Goal: Transaction & Acquisition: Purchase product/service

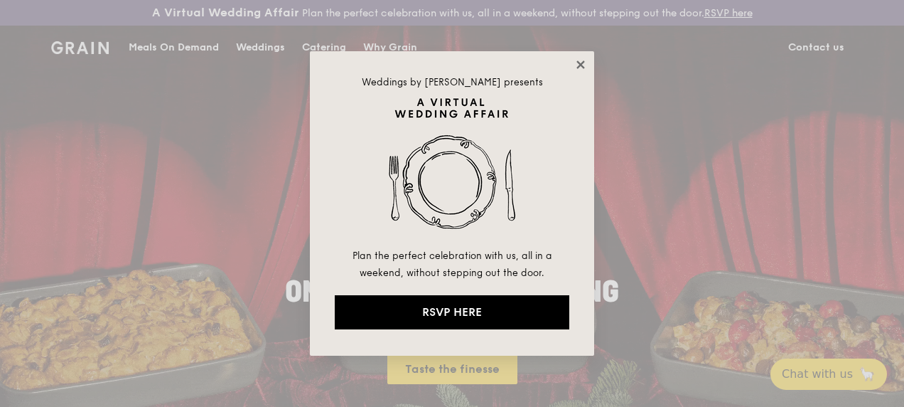
click at [579, 66] on icon at bounding box center [580, 64] width 8 height 8
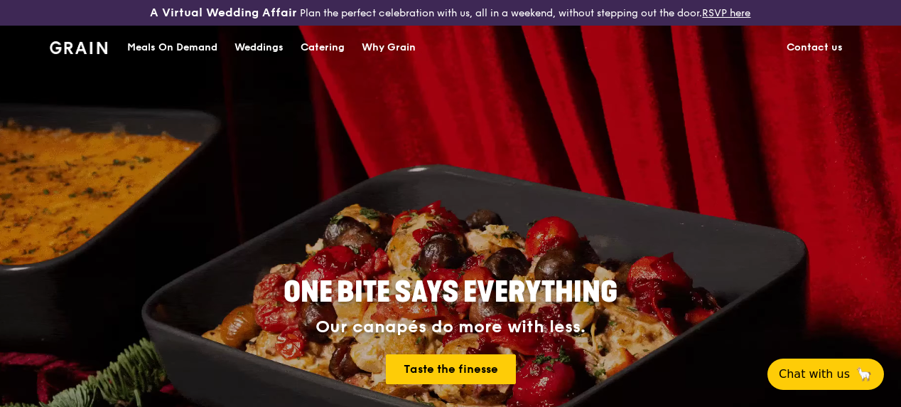
click at [158, 64] on div "Meals On Demand" at bounding box center [172, 47] width 90 height 43
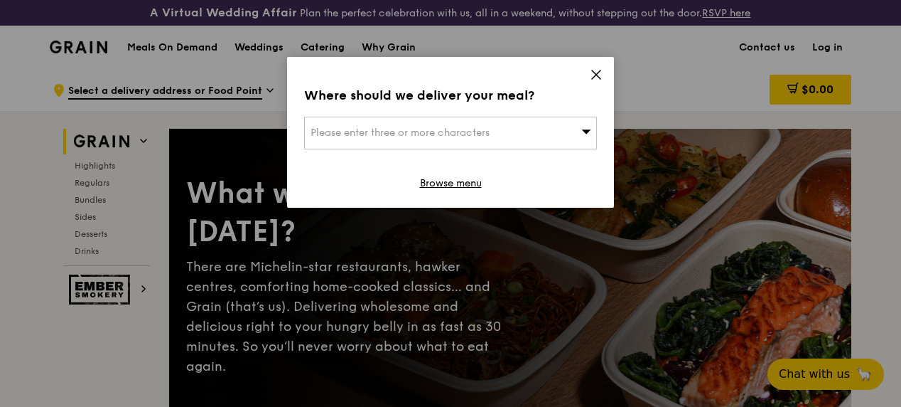
click at [596, 71] on icon at bounding box center [596, 74] width 13 height 13
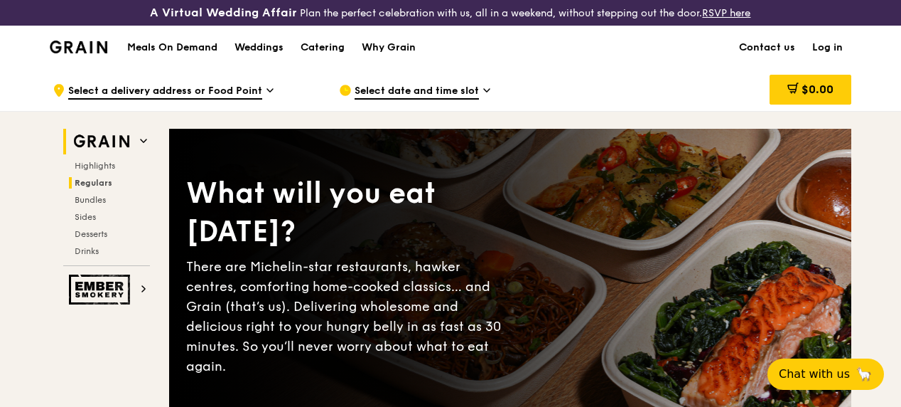
click at [100, 188] on span "Regulars" at bounding box center [94, 183] width 38 height 10
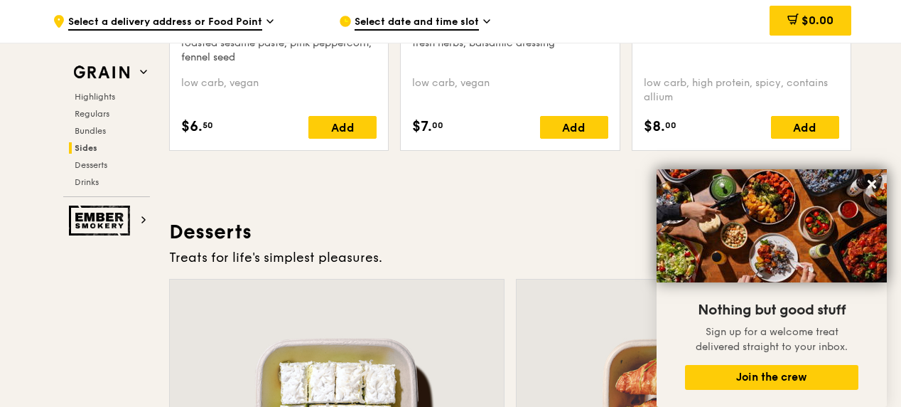
scroll to position [3931, 0]
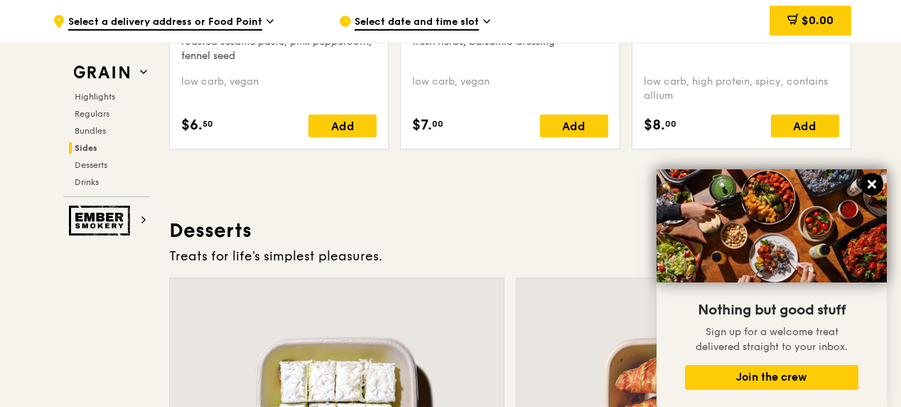
click at [873, 182] on icon at bounding box center [872, 184] width 9 height 9
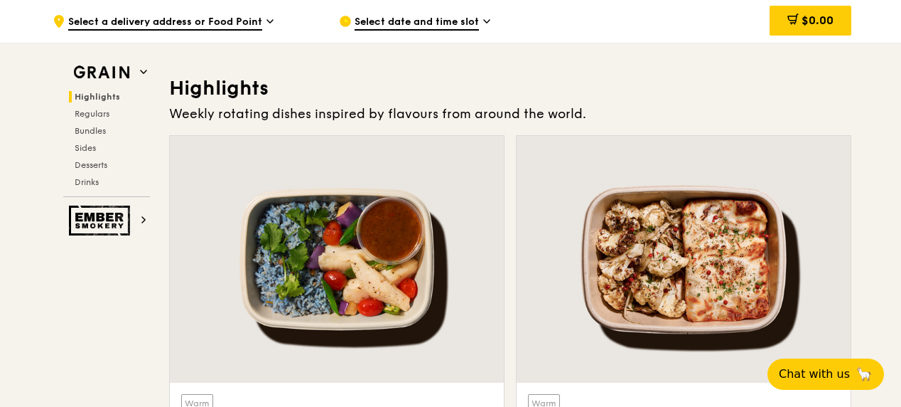
scroll to position [407, 0]
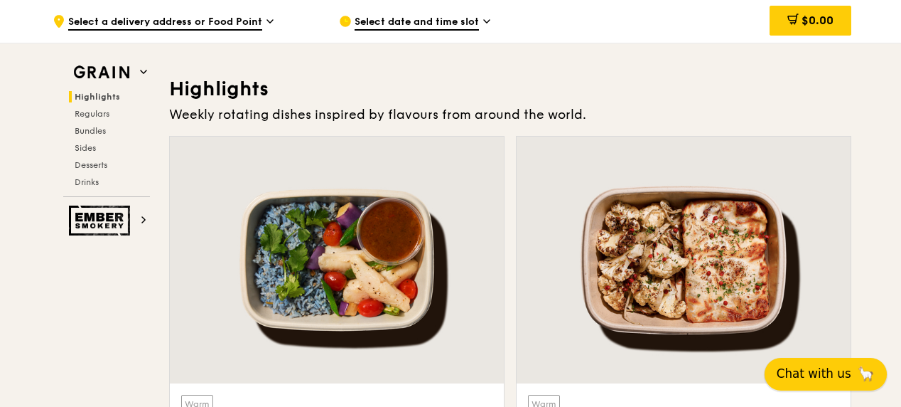
click at [821, 357] on button "Chat with us 🦙" at bounding box center [826, 373] width 122 height 33
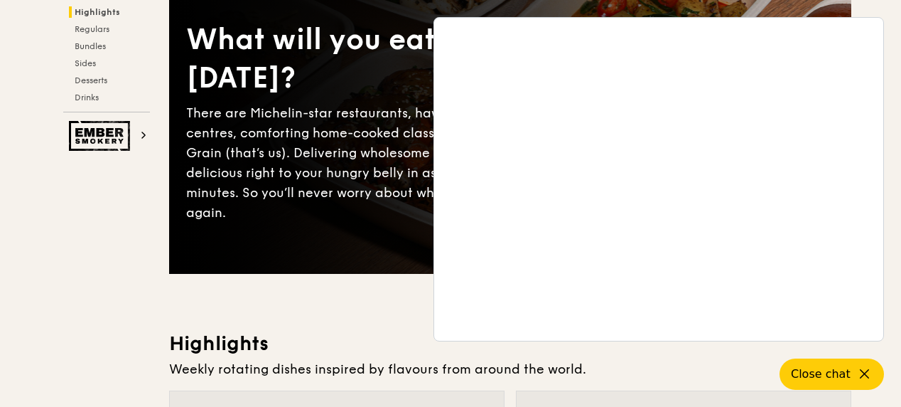
scroll to position [0, 0]
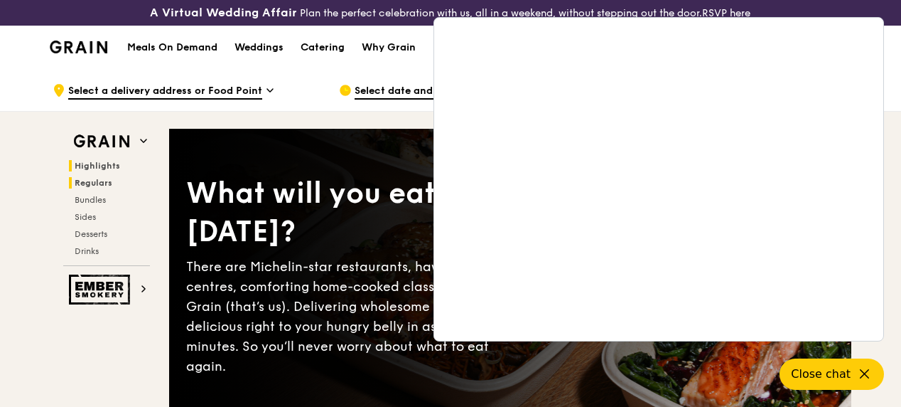
click at [90, 188] on span "Regulars" at bounding box center [94, 183] width 38 height 10
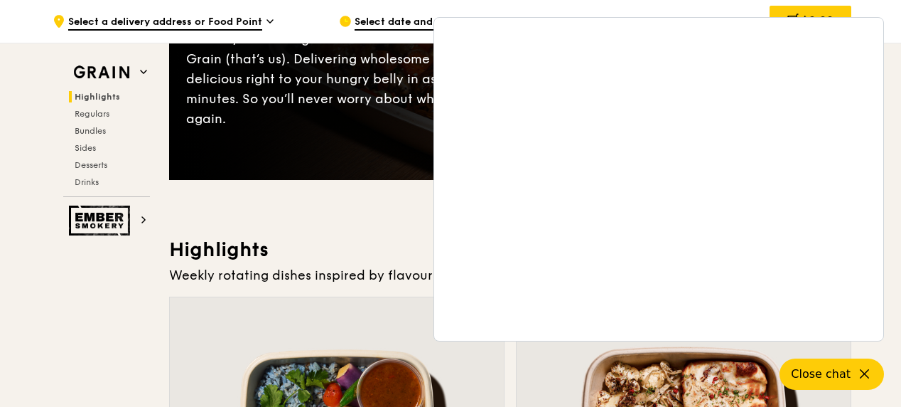
scroll to position [245, 0]
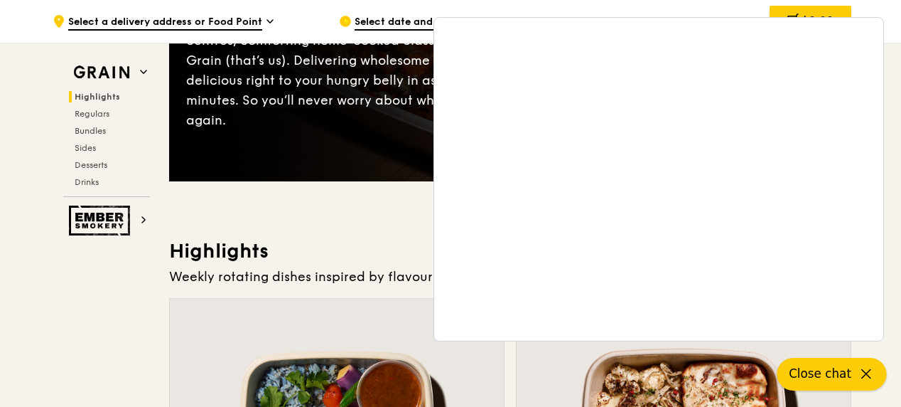
click at [868, 374] on icon at bounding box center [866, 373] width 17 height 17
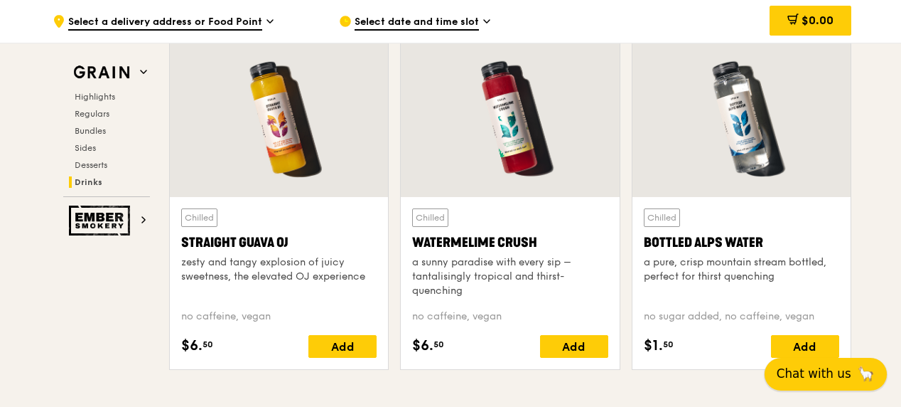
scroll to position [5704, 0]
